Goal: Task Accomplishment & Management: Manage account settings

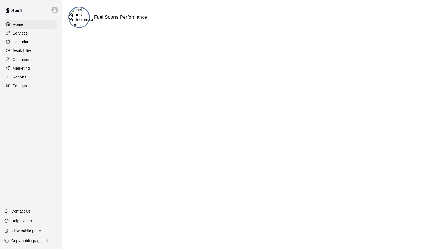
click at [20, 33] on p "Services" at bounding box center [20, 32] width 15 height 5
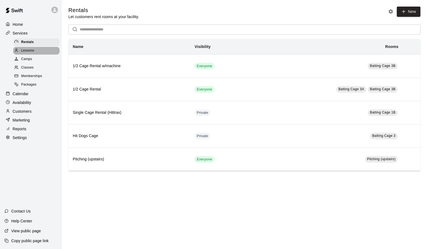
click at [19, 50] on div at bounding box center [17, 50] width 7 height 5
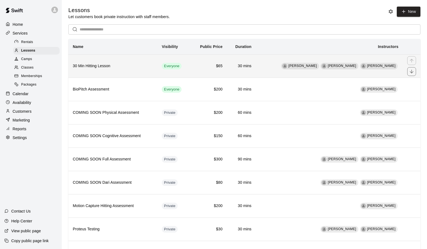
click at [124, 72] on th "30 Min Hitting Lesson" at bounding box center [112, 65] width 89 height 23
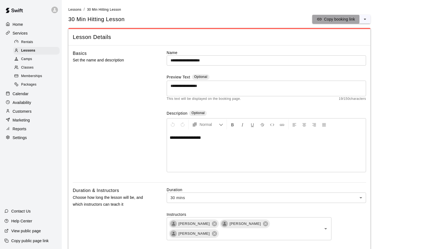
click at [337, 18] on p "Copy booking link" at bounding box center [339, 18] width 31 height 5
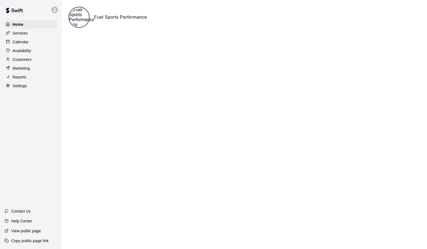
click at [56, 9] on icon at bounding box center [54, 9] width 5 height 5
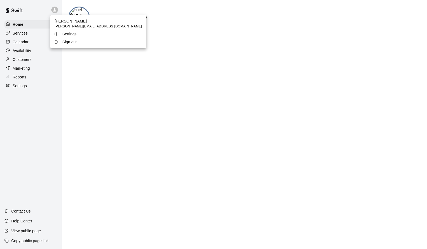
click at [59, 40] on div "Sign out" at bounding box center [72, 41] width 36 height 5
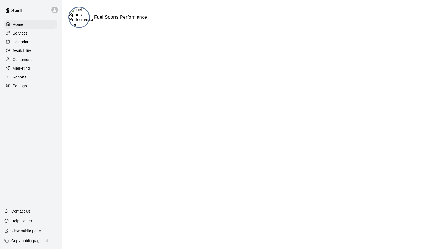
click at [28, 34] on div "Services" at bounding box center [30, 33] width 53 height 8
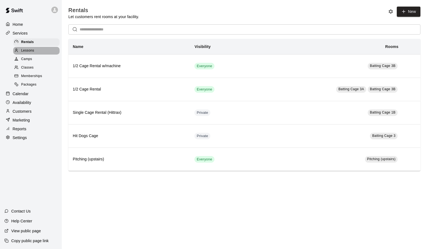
click at [24, 49] on span "Lessons" at bounding box center [27, 50] width 13 height 5
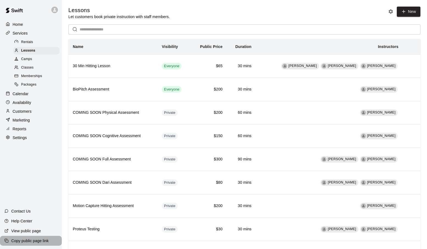
click at [41, 238] on div "Copy public page link" at bounding box center [31, 241] width 62 height 10
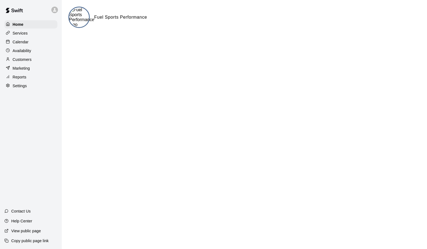
click at [9, 34] on icon at bounding box center [8, 33] width 4 height 4
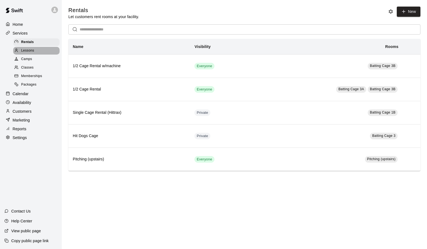
click at [21, 50] on span "Lessons" at bounding box center [27, 50] width 13 height 5
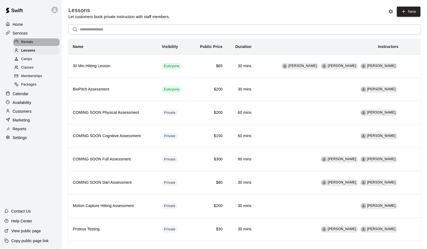
click at [26, 43] on span "Rentals" at bounding box center [27, 42] width 12 height 5
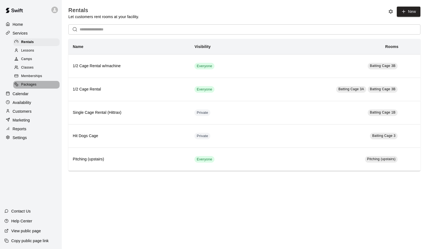
click at [30, 82] on div "Packages" at bounding box center [36, 85] width 46 height 8
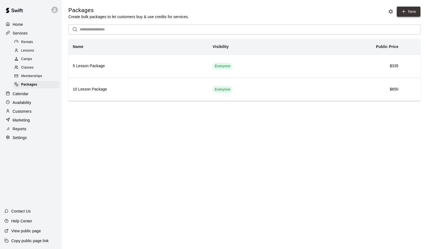
click at [405, 13] on icon at bounding box center [403, 11] width 5 height 5
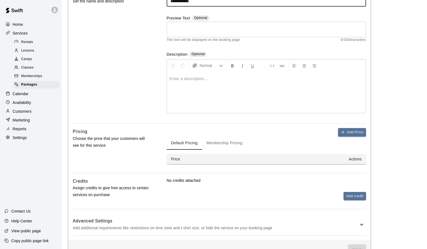
scroll to position [74, 0]
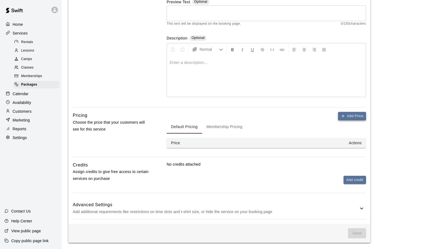
type input "**********"
click at [339, 114] on button "Add Price" at bounding box center [352, 116] width 28 height 9
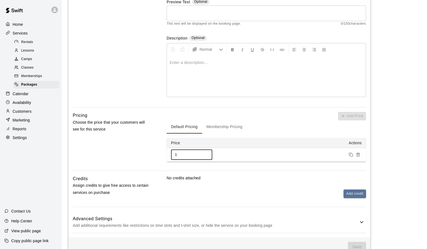
drag, startPoint x: 182, startPoint y: 155, endPoint x: 169, endPoint y: 155, distance: 12.6
click at [179, 155] on input "*" at bounding box center [195, 155] width 33 height 10
type input "**"
click at [229, 128] on button "Membership Pricing" at bounding box center [224, 127] width 45 height 13
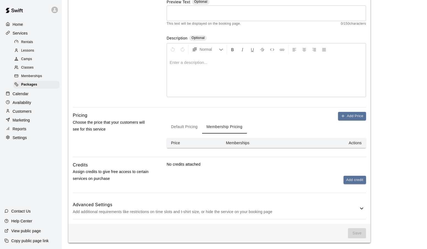
click at [183, 142] on th "Price" at bounding box center [194, 143] width 55 height 10
click at [189, 124] on button "Default Pricing" at bounding box center [184, 127] width 35 height 13
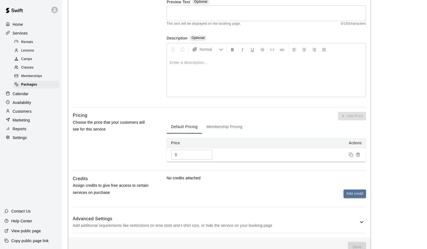
click at [184, 155] on input "**" at bounding box center [195, 155] width 33 height 10
type input "**"
click at [225, 127] on button "Membership Pricing" at bounding box center [224, 127] width 45 height 13
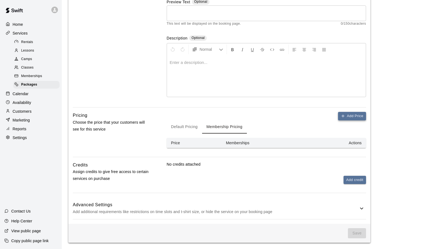
click at [346, 116] on button "Add Price" at bounding box center [352, 116] width 28 height 9
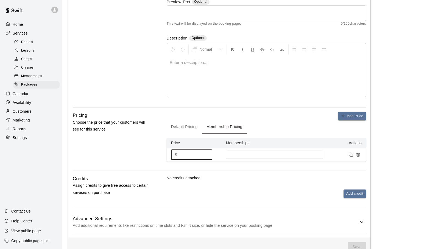
drag, startPoint x: 184, startPoint y: 155, endPoint x: 173, endPoint y: 155, distance: 11.0
click at [179, 155] on input "*" at bounding box center [195, 155] width 33 height 10
type input "**"
click at [226, 168] on div "Add Price Default Pricing Membership Pricing Price Memberships Actions $ ** ​" at bounding box center [266, 141] width 199 height 59
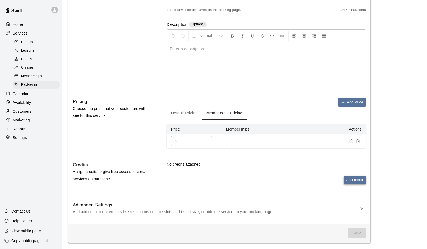
click at [352, 177] on button "Add credit" at bounding box center [354, 180] width 23 height 9
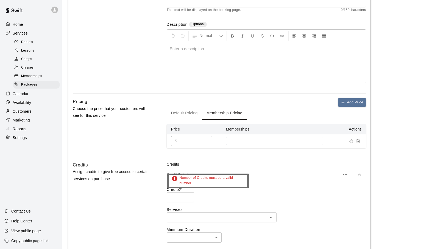
click at [187, 195] on input "number" at bounding box center [180, 197] width 27 height 10
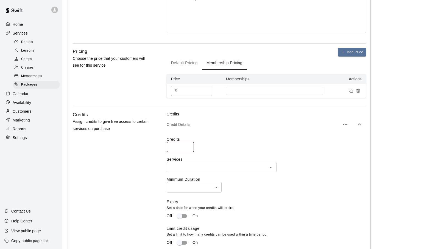
scroll to position [141, 0]
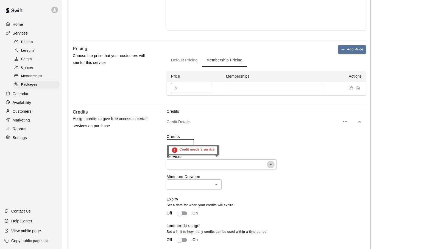
click at [271, 167] on icon "Open" at bounding box center [270, 164] width 7 height 7
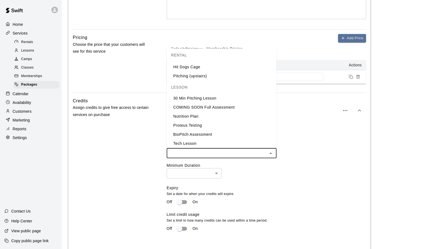
scroll to position [37, 0]
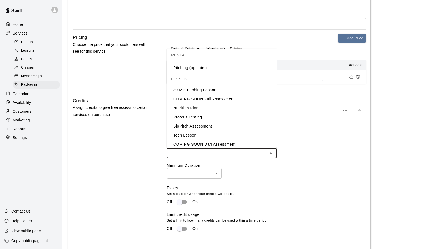
click at [193, 90] on li "30 Min Pitching Lesson" at bounding box center [222, 89] width 110 height 9
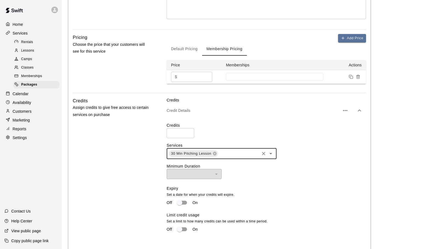
click at [272, 155] on icon "Open" at bounding box center [270, 153] width 7 height 7
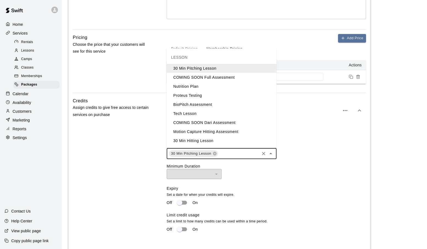
click at [221, 139] on li "30 Min Hitting Lesson" at bounding box center [222, 140] width 110 height 9
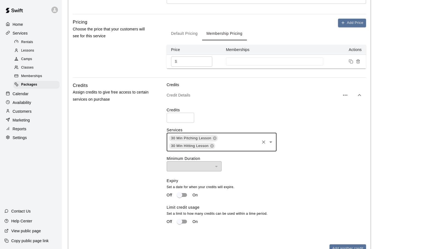
scroll to position [168, 0]
click at [271, 142] on icon "Open" at bounding box center [270, 141] width 7 height 7
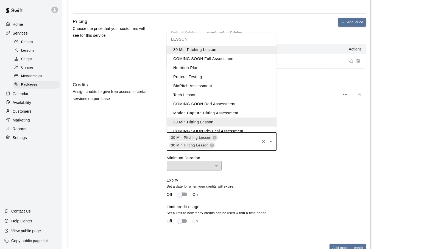
scroll to position [0, 0]
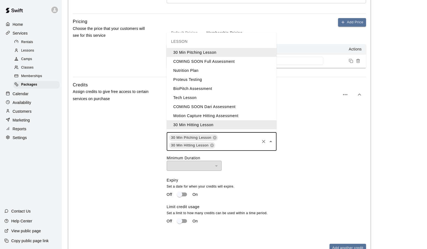
click at [317, 129] on label "Services" at bounding box center [266, 129] width 199 height 5
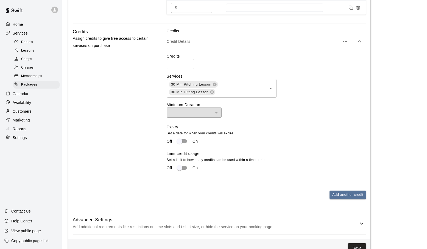
scroll to position [237, 0]
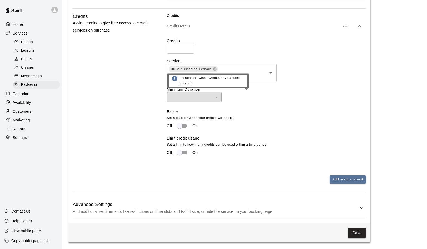
click at [217, 98] on div "​" at bounding box center [194, 97] width 55 height 10
click at [251, 99] on div "​ ​" at bounding box center [266, 97] width 199 height 10
click at [355, 233] on button "Save" at bounding box center [357, 233] width 18 height 10
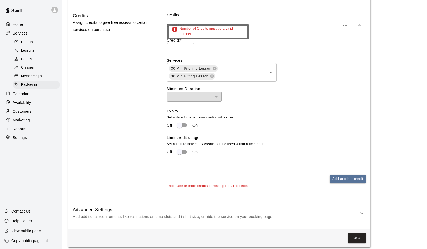
type input "*"
click at [188, 47] on input "*" at bounding box center [180, 48] width 27 height 10
click at [356, 239] on button "Save" at bounding box center [357, 238] width 18 height 10
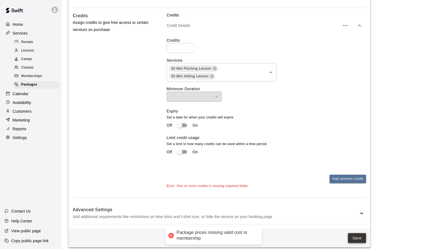
click at [355, 238] on button "Save" at bounding box center [357, 238] width 18 height 10
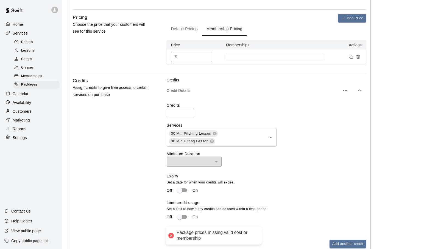
scroll to position [98, 0]
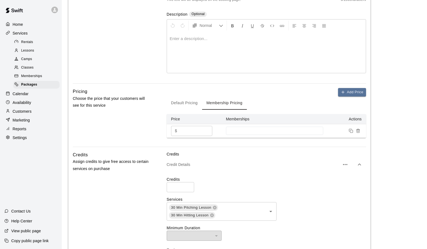
click at [298, 150] on div "**********" at bounding box center [219, 157] width 302 height 422
click at [193, 102] on button "Default Pricing" at bounding box center [184, 103] width 35 height 13
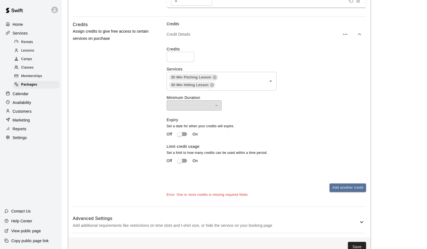
scroll to position [229, 0]
click at [217, 104] on div "​" at bounding box center [194, 105] width 55 height 10
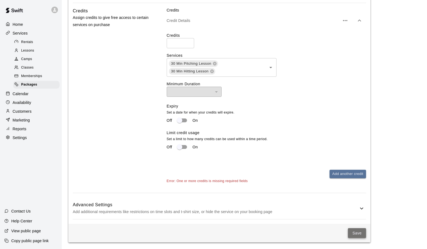
click at [355, 234] on button "Save" at bounding box center [357, 233] width 18 height 10
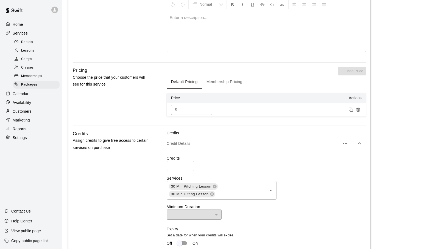
scroll to position [130, 0]
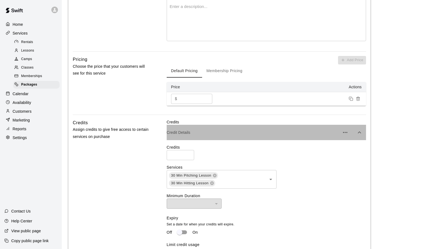
click at [183, 132] on p "Credit Details" at bounding box center [253, 132] width 173 height 5
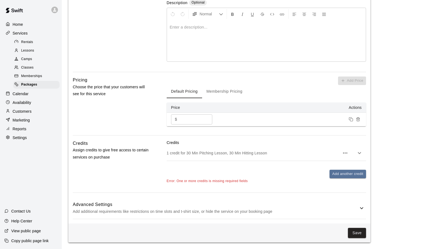
scroll to position [109, 0]
click at [358, 154] on icon "button" at bounding box center [359, 153] width 7 height 7
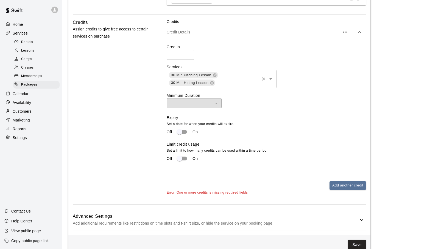
scroll to position [243, 0]
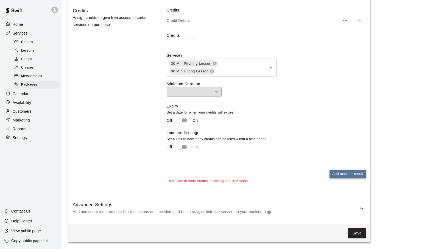
click at [341, 176] on button "Add another credit" at bounding box center [347, 174] width 37 height 9
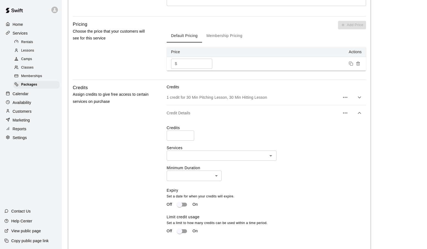
scroll to position [144, 0]
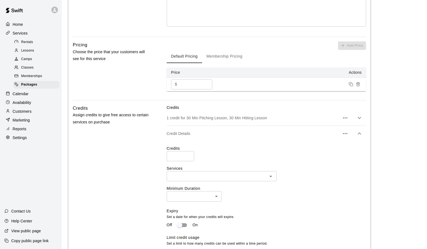
click at [357, 133] on icon "button" at bounding box center [359, 133] width 7 height 7
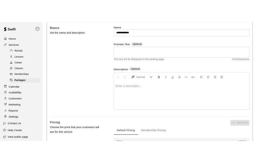
scroll to position [0, 0]
